Goal: Communication & Community: Answer question/provide support

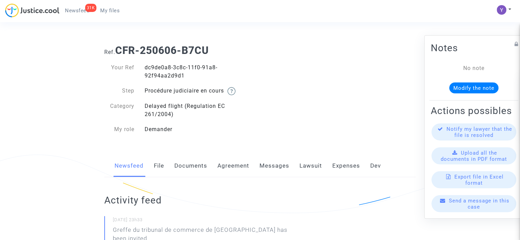
click at [477, 210] on span "Send a message in this case" at bounding box center [479, 203] width 60 height 12
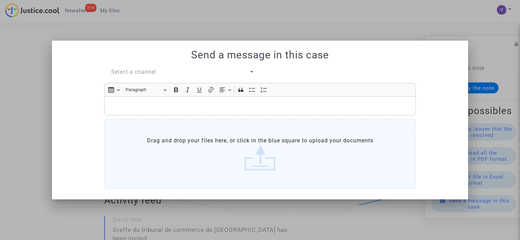
click at [148, 72] on span "Select a channel" at bounding box center [133, 72] width 45 height 6
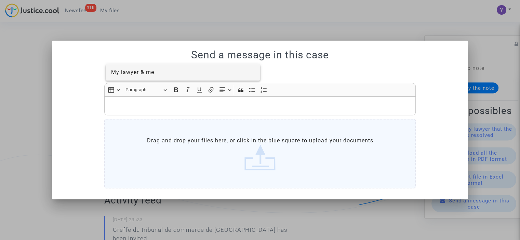
click at [144, 69] on span "My lawyer & me" at bounding box center [132, 72] width 43 height 6
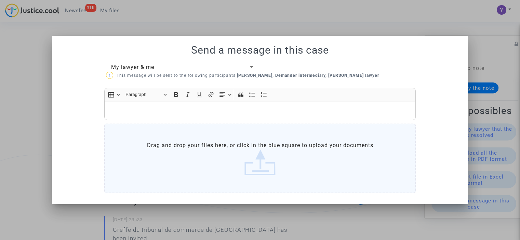
click at [148, 107] on p "Rich Text Editor, main" at bounding box center [260, 111] width 304 height 9
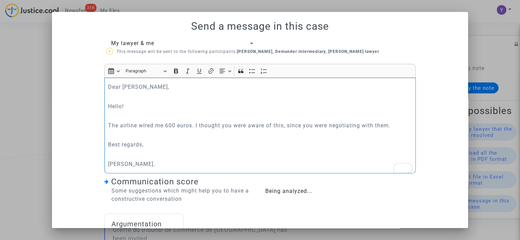
click at [122, 93] on p "To enrich screen reader interactions, please activate Accessibility in Grammarl…" at bounding box center [260, 96] width 304 height 9
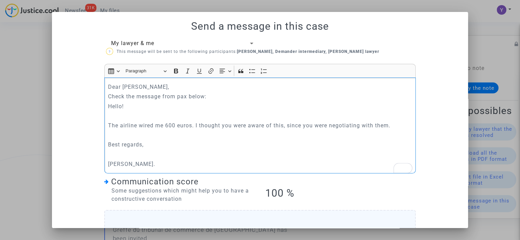
click at [104, 106] on div "Dear Pitcher, Check the message from pax below: Hello! The airline wired me 600…" at bounding box center [259, 126] width 311 height 96
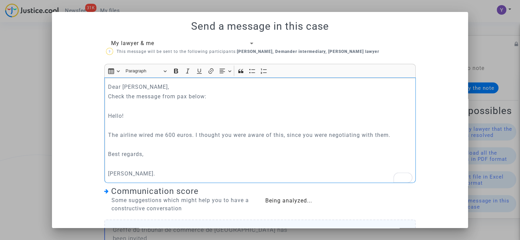
click at [120, 125] on p "To enrich screen reader interactions, please activate Accessibility in Grammarl…" at bounding box center [260, 125] width 304 height 9
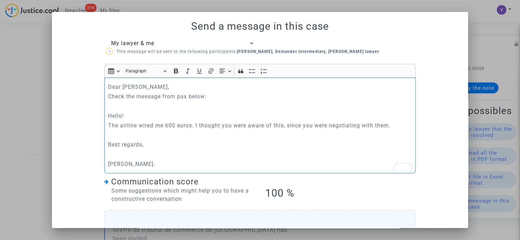
click at [119, 135] on p "To enrich screen reader interactions, please activate Accessibility in Grammarl…" at bounding box center [260, 135] width 304 height 9
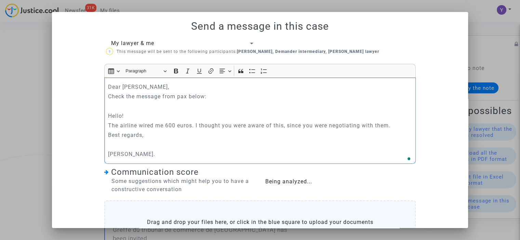
click at [114, 143] on p "To enrich screen reader interactions, please activate Accessibility in Grammarl…" at bounding box center [260, 144] width 304 height 9
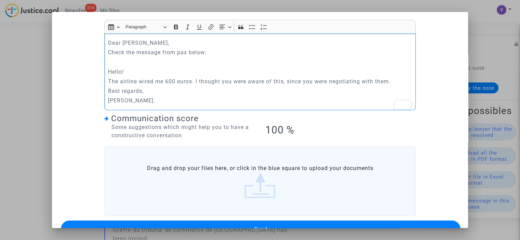
scroll to position [63, 0]
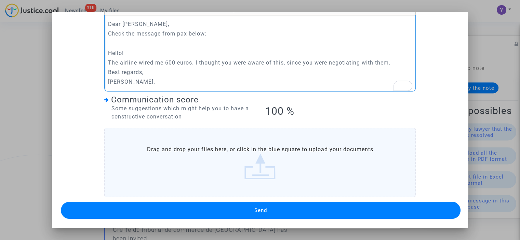
click at [269, 209] on button "Send" at bounding box center [260, 210] width 399 height 17
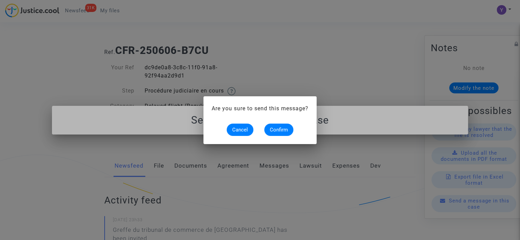
scroll to position [0, 0]
click at [279, 128] on span "Confirm" at bounding box center [279, 130] width 18 height 6
